Goal: Find specific page/section: Find specific page/section

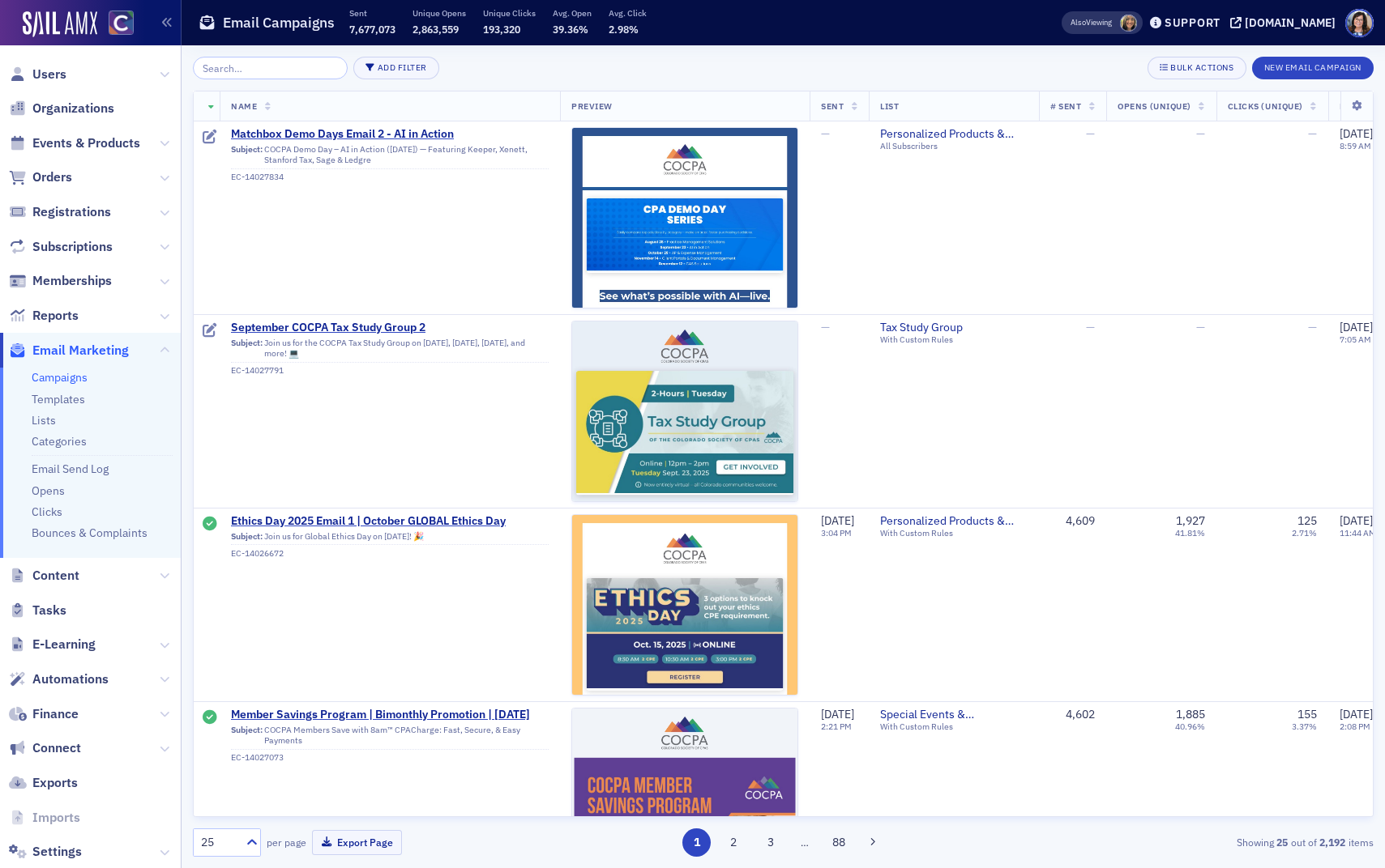
drag, startPoint x: 87, startPoint y: 147, endPoint x: 114, endPoint y: 126, distance: 34.2
click at [88, 146] on span "Events & Products" at bounding box center [86, 143] width 108 height 17
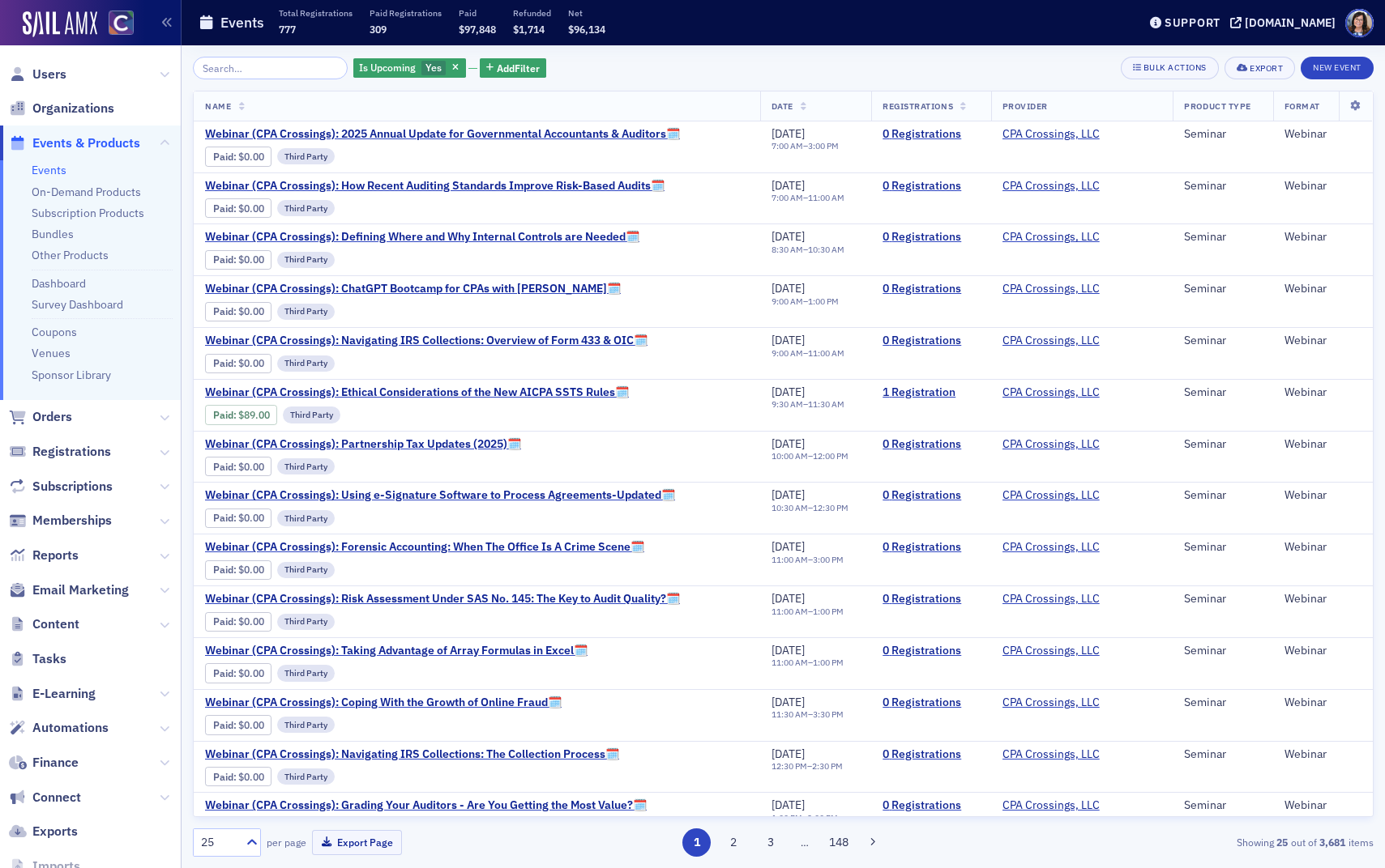
click at [229, 70] on input "search" at bounding box center [269, 68] width 155 height 23
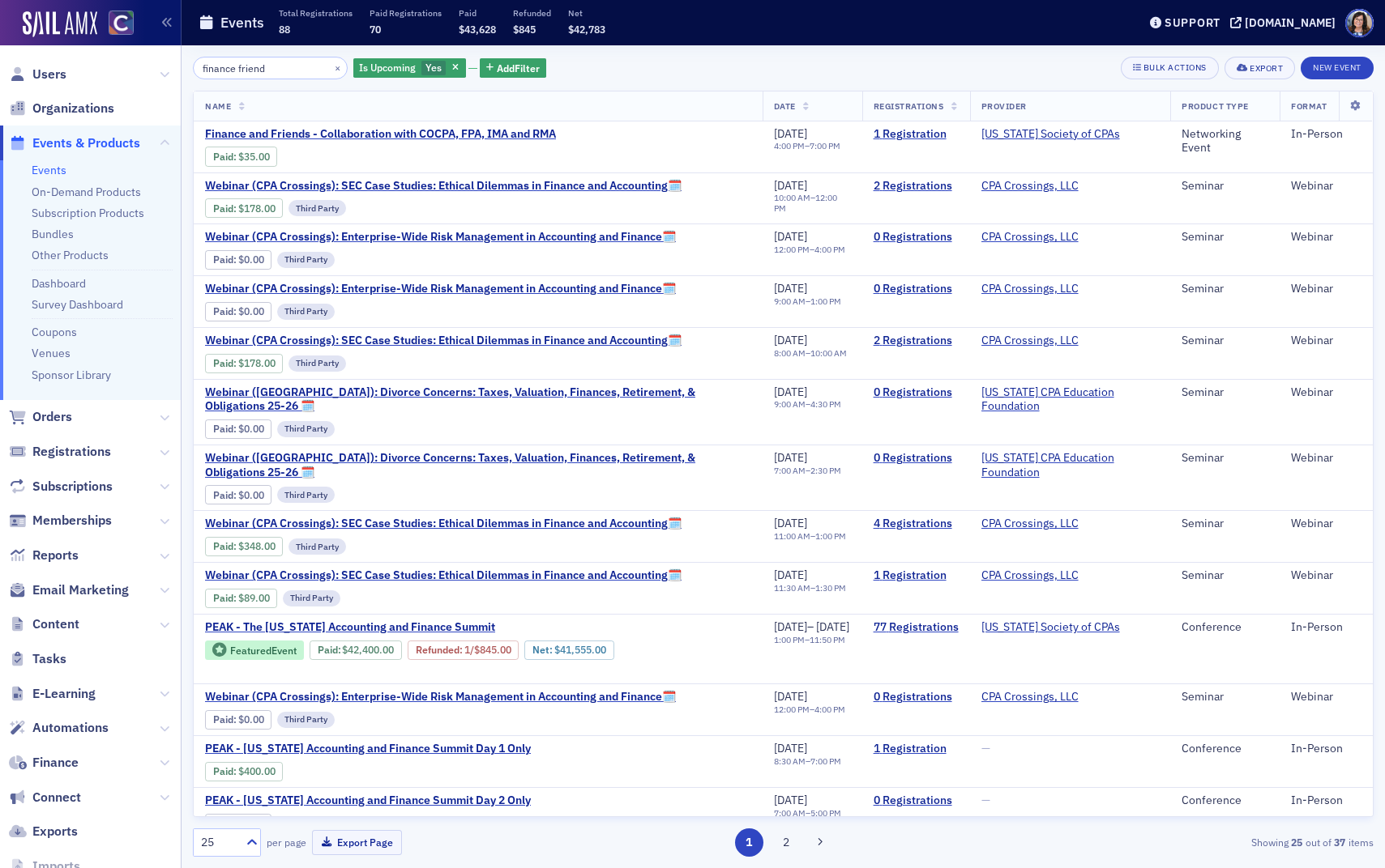
type input "finance friend"
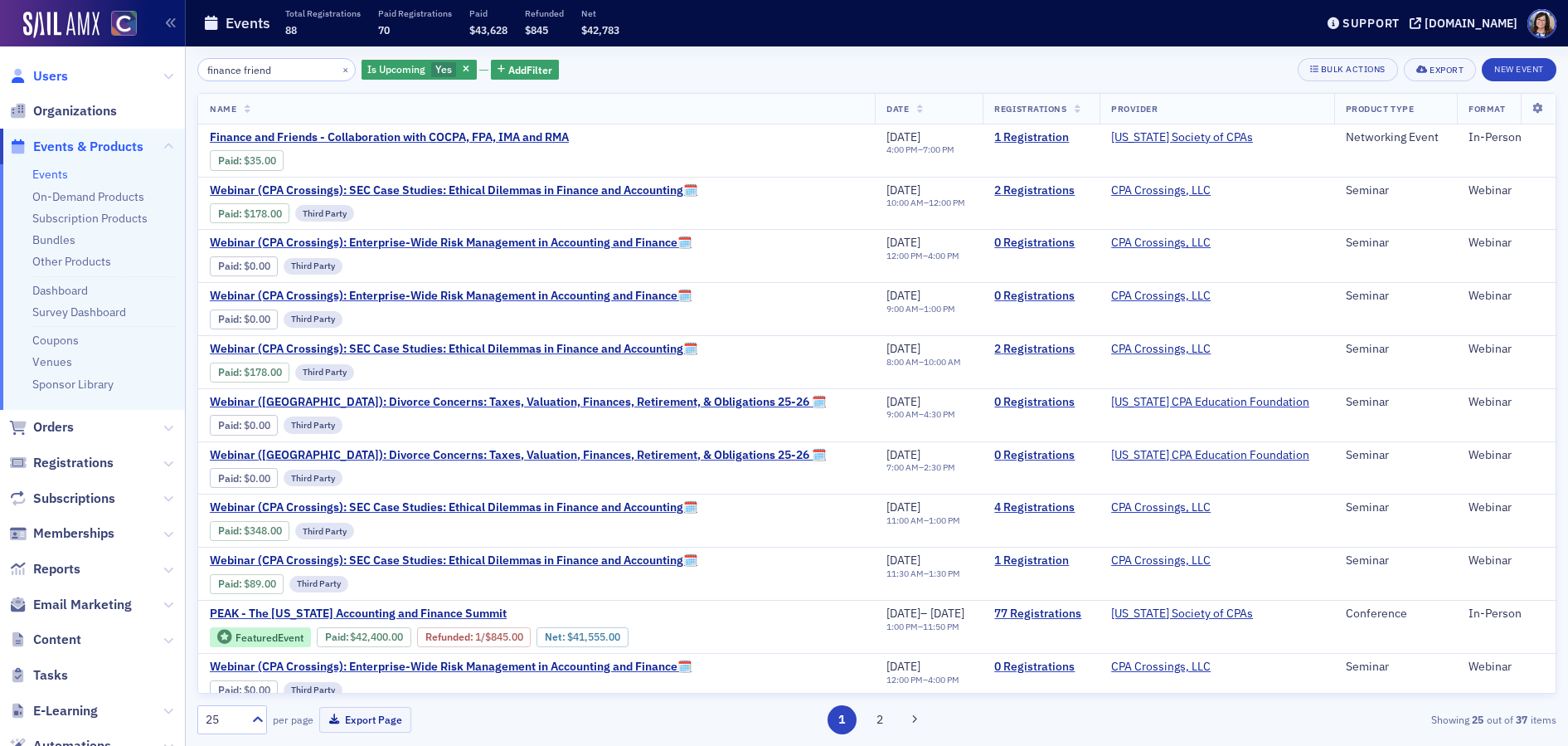
click at [55, 76] on span "Users" at bounding box center [50, 76] width 35 height 18
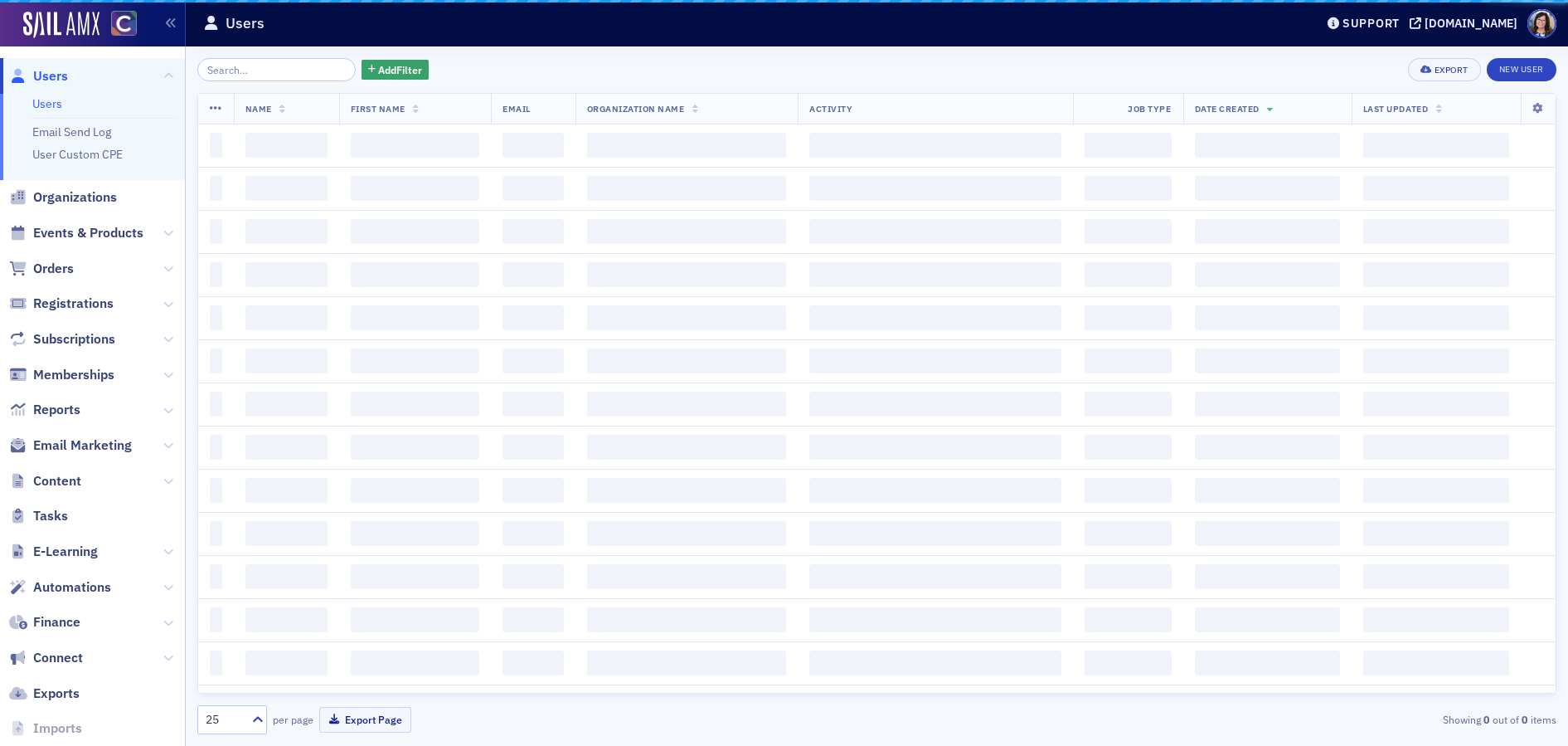
click at [272, 69] on input "search" at bounding box center [276, 69] width 158 height 23
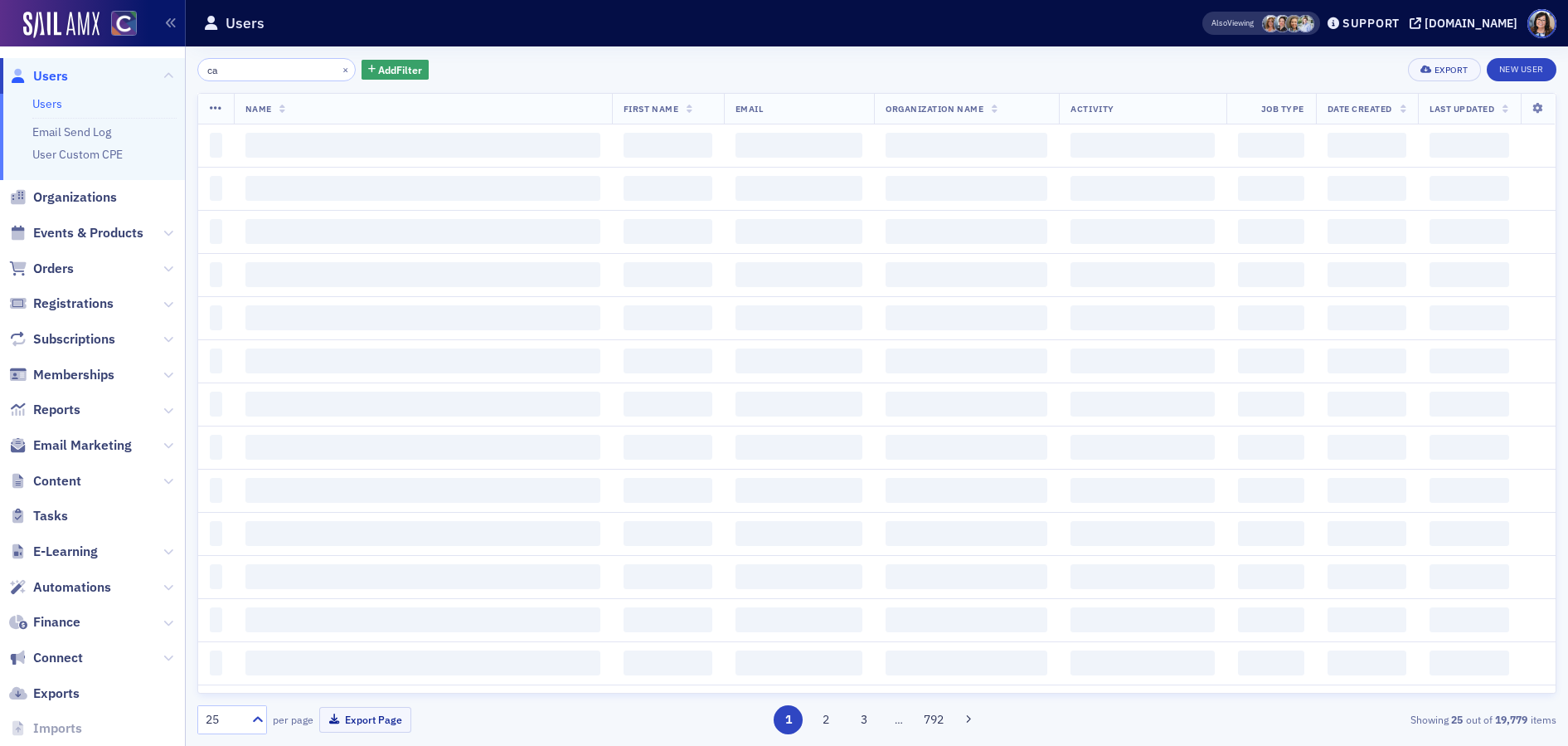
type input "c"
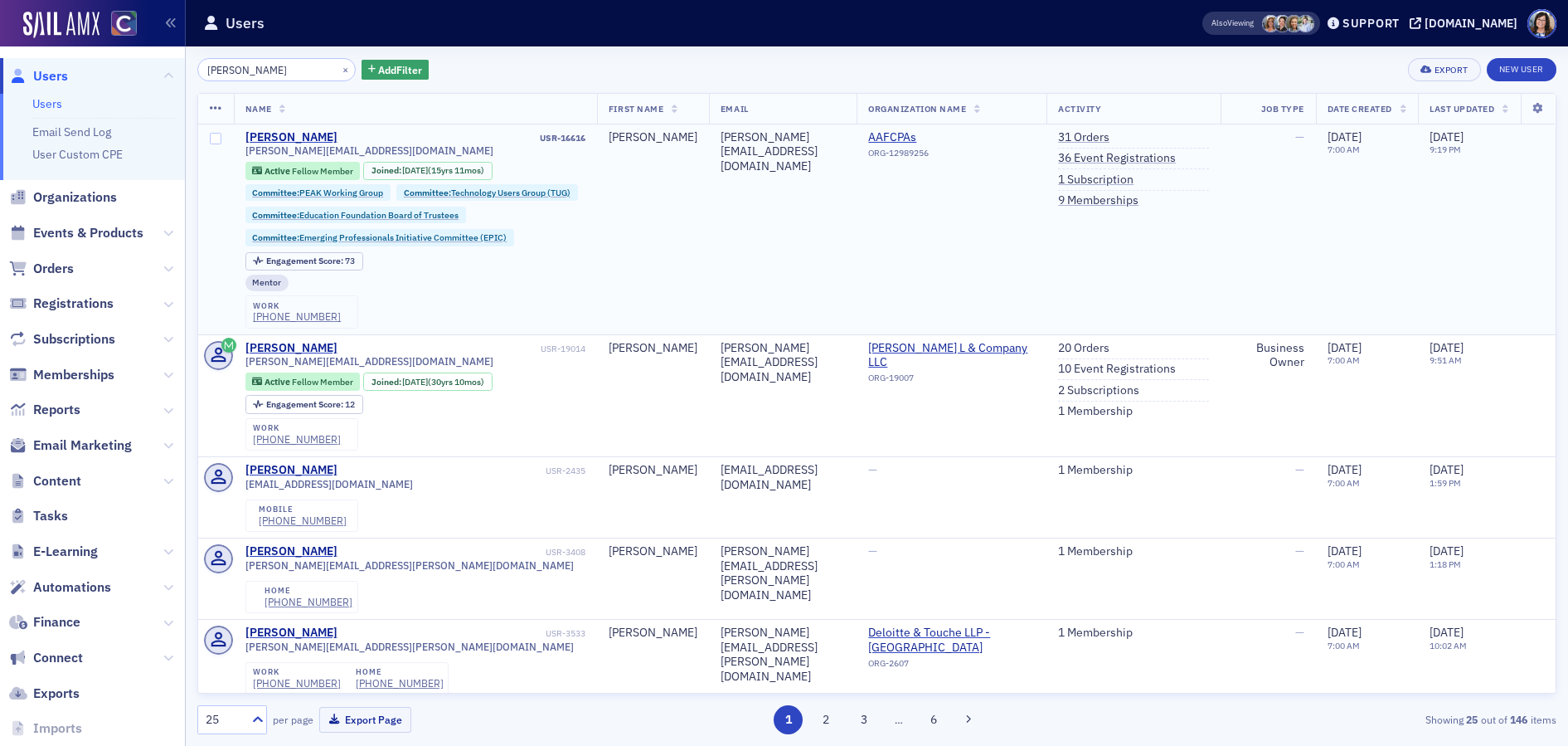
type input "[PERSON_NAME]"
drag, startPoint x: 353, startPoint y: 136, endPoint x: 308, endPoint y: 139, distance: 45.1
click at [352, 136] on div "USR-16616" at bounding box center [463, 138] width 246 height 10
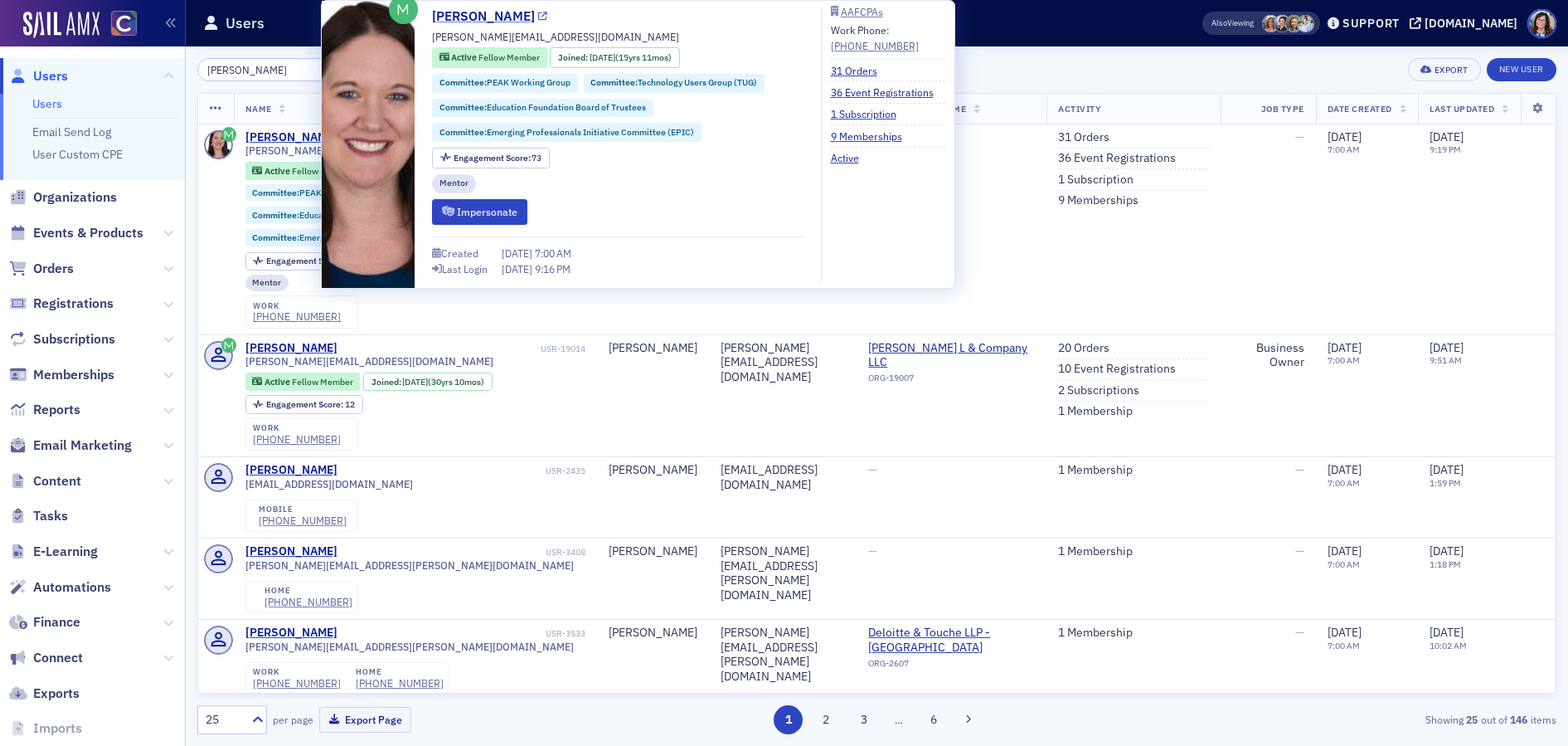
click at [538, 17] on icon at bounding box center [543, 17] width 9 height 9
